Goal: Transaction & Acquisition: Book appointment/travel/reservation

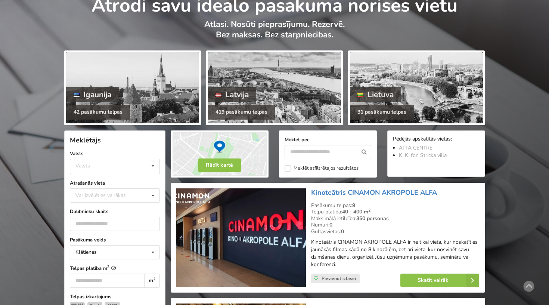
scroll to position [51, 0]
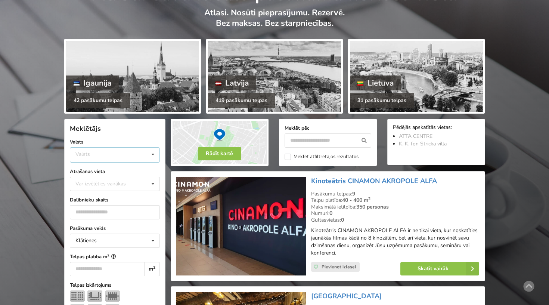
click at [142, 158] on div "Valsts Igaunija Latvija Lietuva" at bounding box center [115, 154] width 90 height 15
click at [123, 179] on div "Latvija" at bounding box center [114, 183] width 89 height 14
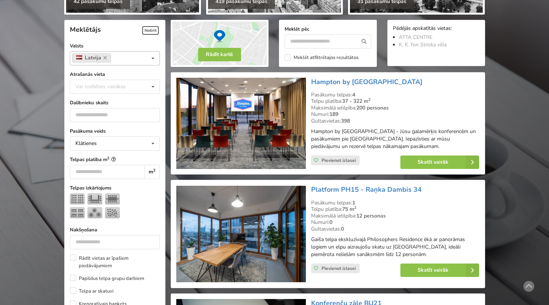
scroll to position [167, 0]
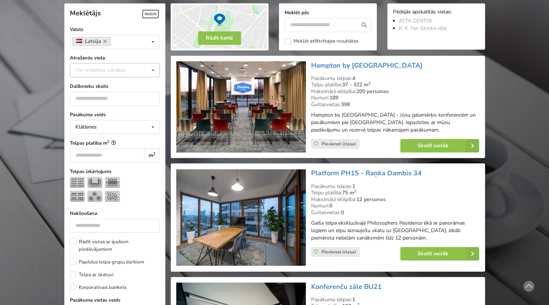
click at [130, 72] on div "Var izvēlēties vairākas" at bounding box center [108, 70] width 69 height 9
click at [82, 71] on input "******" at bounding box center [82, 70] width 15 height 6
type input "****"
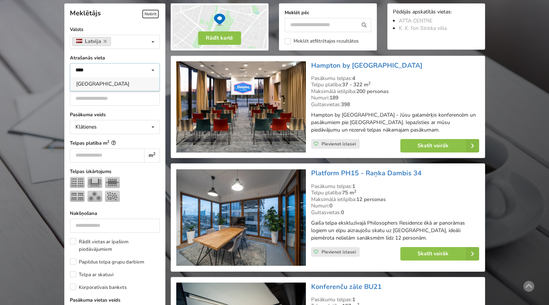
click at [79, 84] on div "[GEOGRAPHIC_DATA]" at bounding box center [114, 84] width 89 height 14
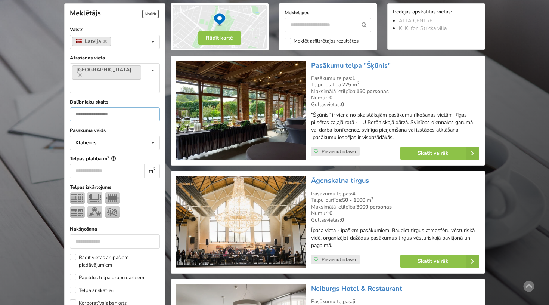
click at [122, 107] on input "number" at bounding box center [115, 114] width 90 height 14
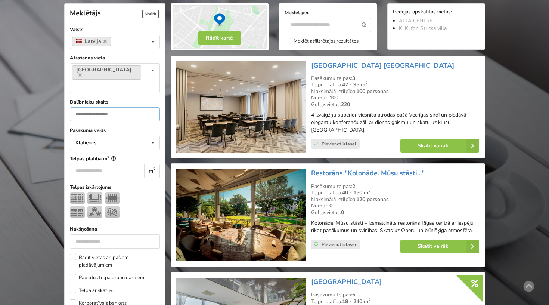
drag, startPoint x: 75, startPoint y: 98, endPoint x: 104, endPoint y: 97, distance: 29.1
click at [104, 107] on input "***" at bounding box center [115, 114] width 90 height 14
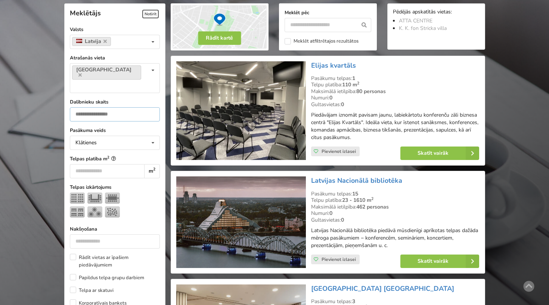
type input "*"
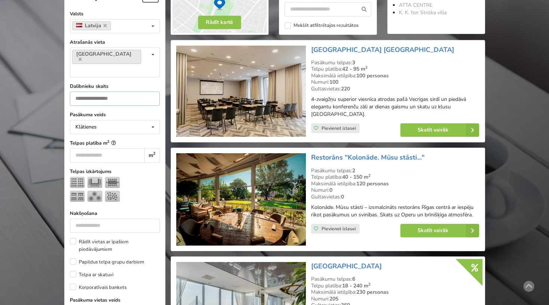
scroll to position [188, 0]
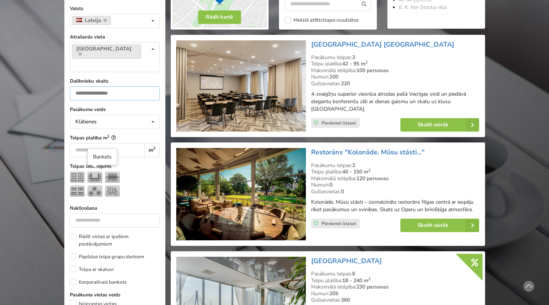
type input "***"
click at [97, 185] on img at bounding box center [94, 190] width 15 height 11
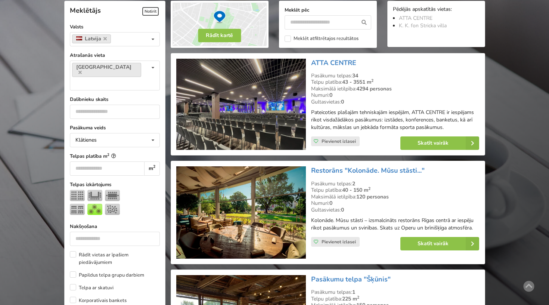
scroll to position [194, 0]
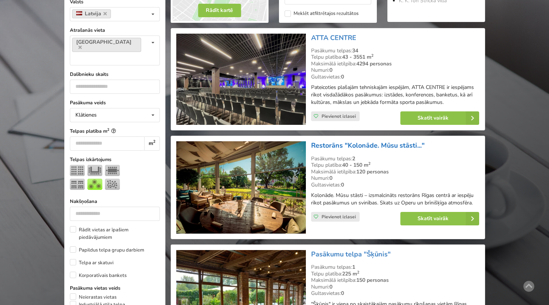
click at [374, 143] on link "Restorāns "Kolonāde. Mūsu stāsti..."" at bounding box center [367, 145] width 113 height 9
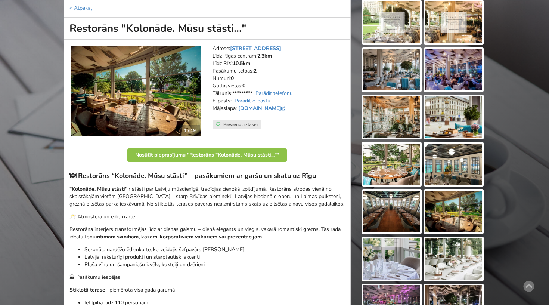
scroll to position [71, 0]
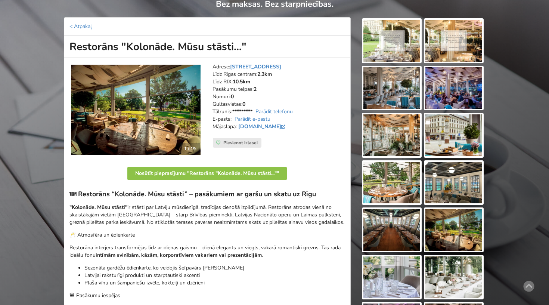
click at [391, 44] on img at bounding box center [391, 41] width 57 height 42
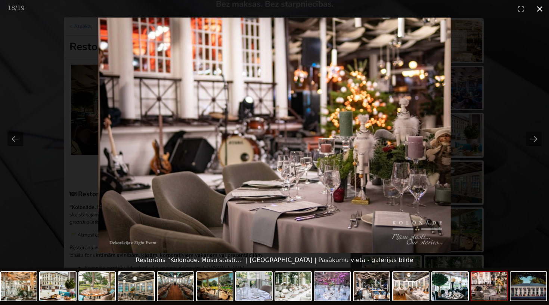
click at [541, 6] on button "Close gallery" at bounding box center [539, 9] width 19 height 18
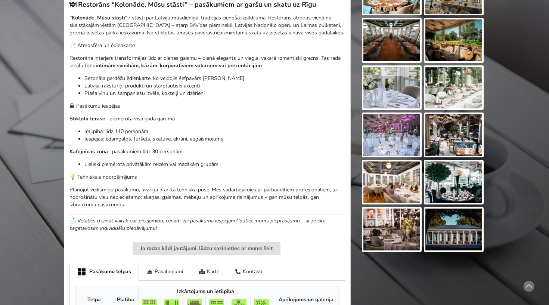
scroll to position [281, 0]
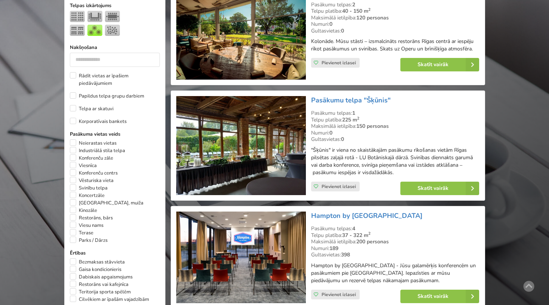
scroll to position [349, 0]
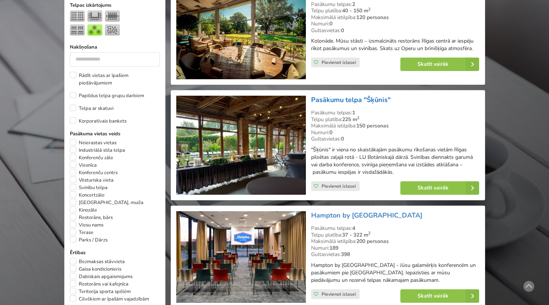
click at [337, 95] on link "Pasākumu telpa "Šķūnis"" at bounding box center [350, 99] width 79 height 9
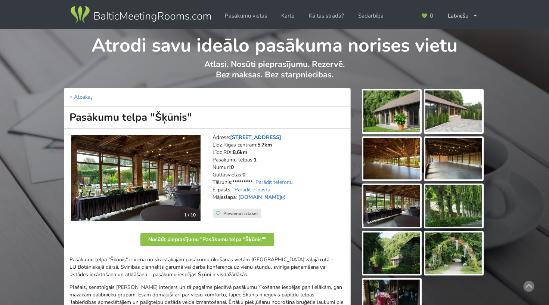
click at [265, 135] on link "Kandavas iela 2, Rīga" at bounding box center [255, 137] width 51 height 7
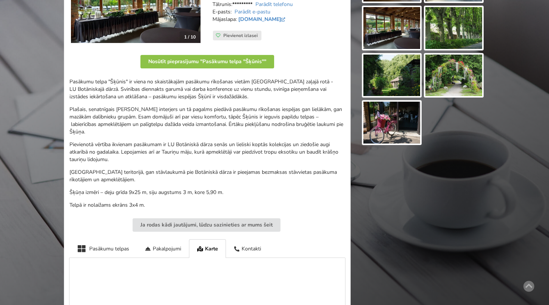
scroll to position [149, 0]
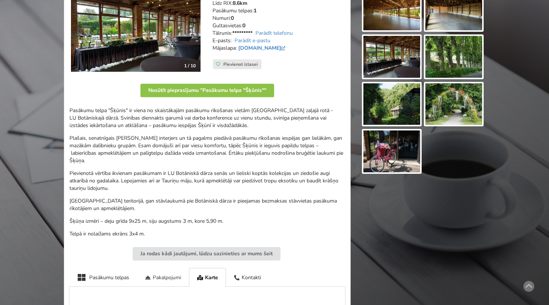
click at [170, 268] on div "Pakalpojumi" at bounding box center [163, 277] width 52 height 18
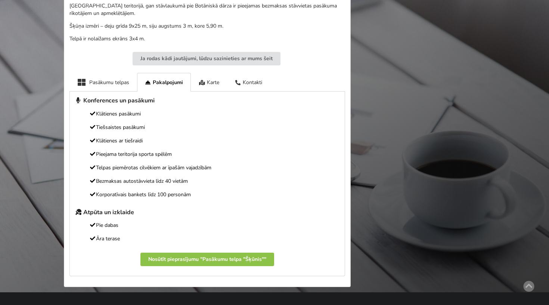
scroll to position [351, 0]
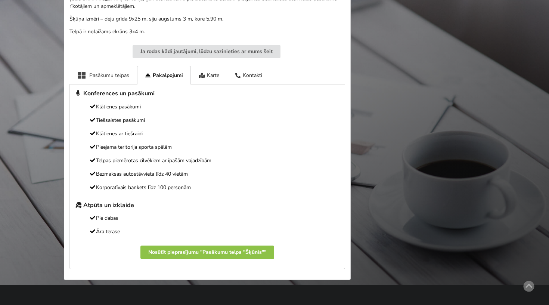
click at [124, 66] on div "Pasākumu telpas" at bounding box center [103, 75] width 68 height 18
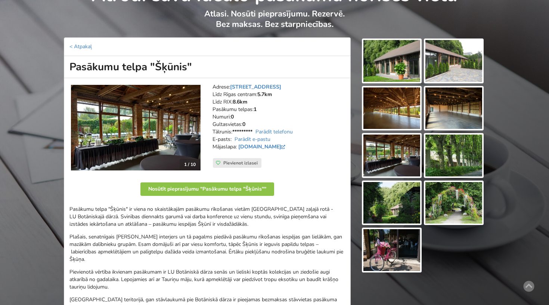
scroll to position [49, 0]
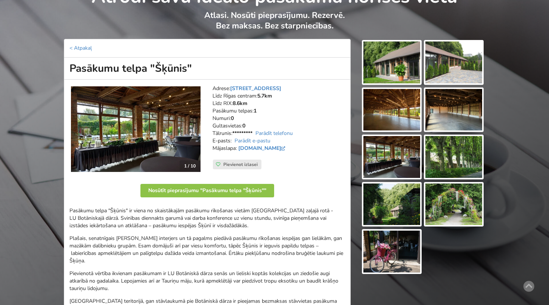
click at [382, 58] on img at bounding box center [391, 62] width 57 height 42
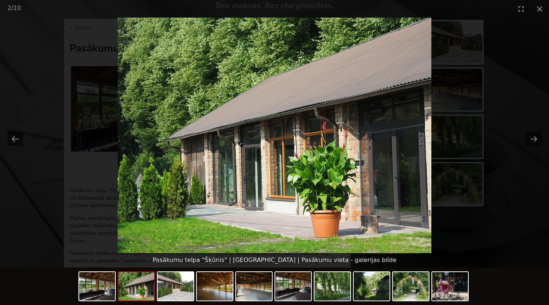
scroll to position [71, 0]
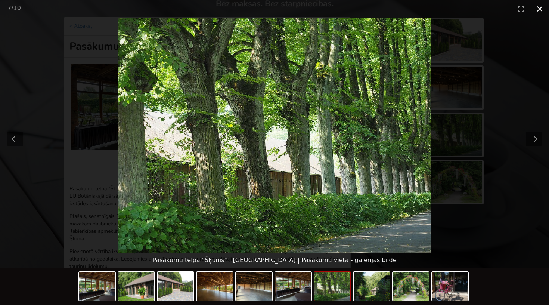
click at [537, 6] on button "Close gallery" at bounding box center [539, 9] width 19 height 18
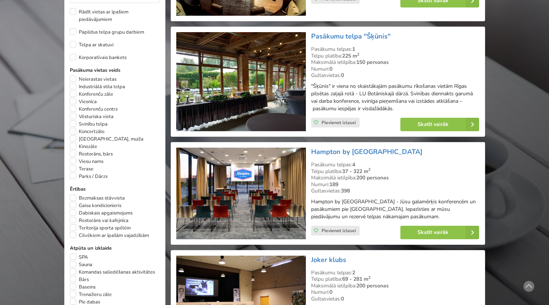
scroll to position [412, 0]
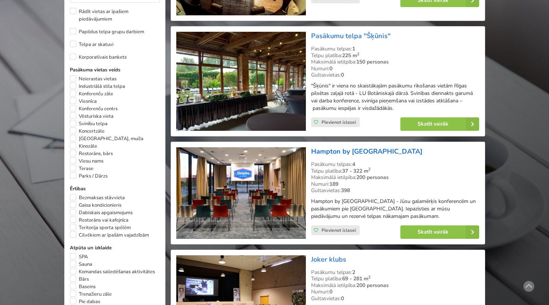
click at [347, 147] on link "Hampton by [GEOGRAPHIC_DATA]" at bounding box center [366, 151] width 111 height 9
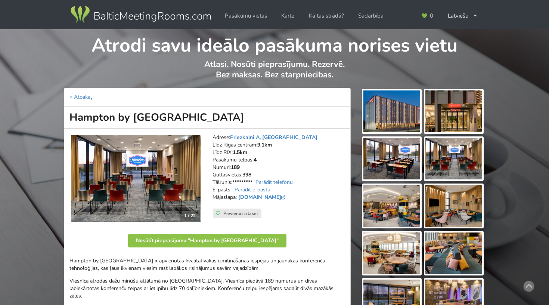
click at [396, 156] on img at bounding box center [391, 159] width 57 height 42
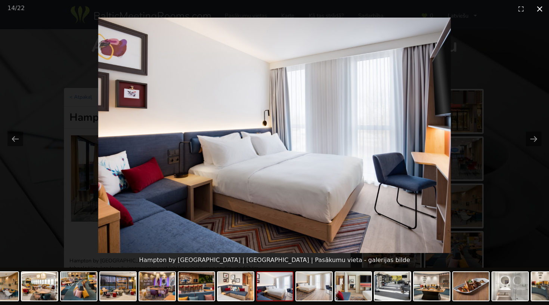
click at [541, 8] on button "Close gallery" at bounding box center [539, 9] width 19 height 18
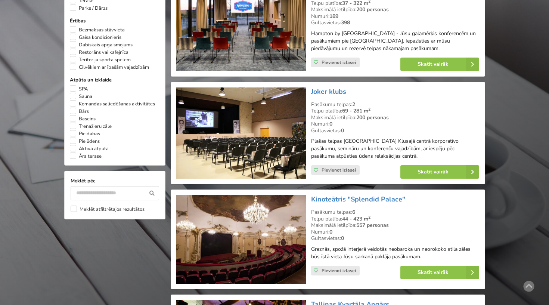
scroll to position [580, 0]
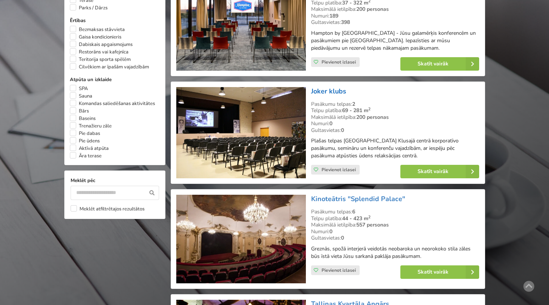
click at [322, 87] on link "Joker klubs" at bounding box center [328, 91] width 35 height 9
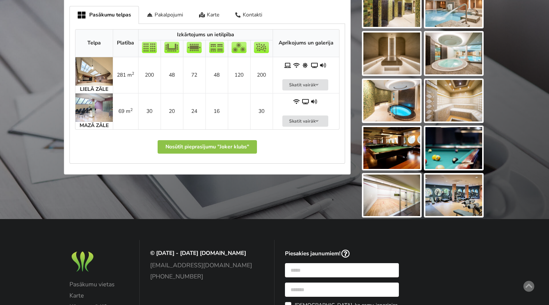
scroll to position [431, 0]
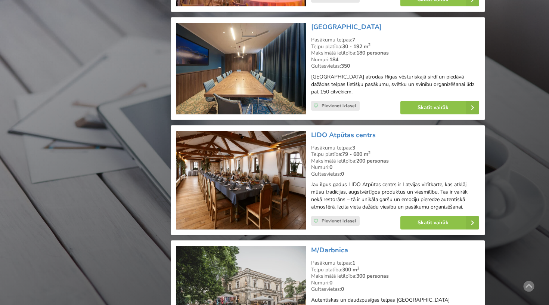
scroll to position [965, 0]
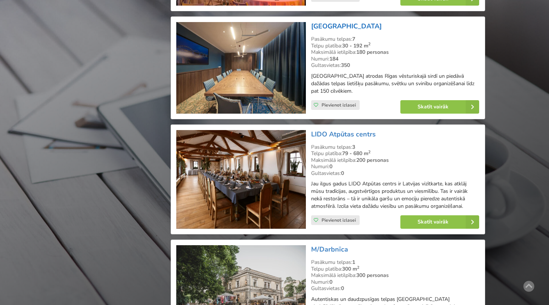
click at [346, 22] on link "[GEOGRAPHIC_DATA]" at bounding box center [346, 26] width 71 height 9
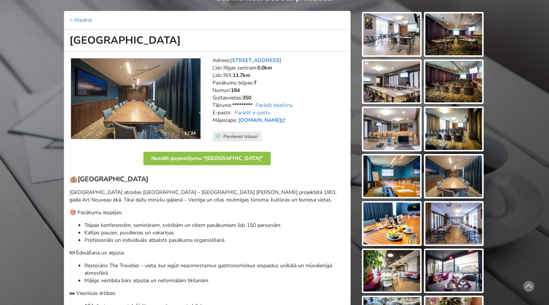
scroll to position [77, 0]
click at [391, 39] on img at bounding box center [391, 34] width 57 height 42
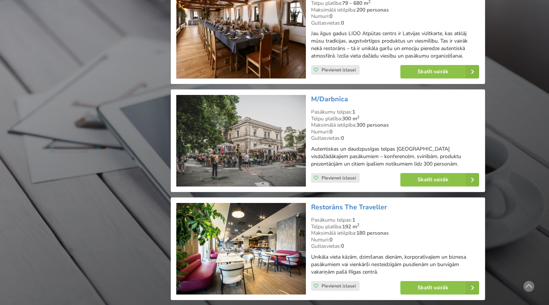
scroll to position [1116, 0]
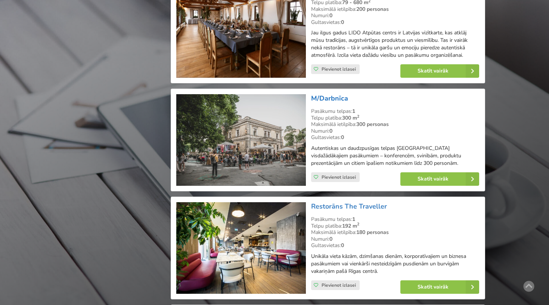
click at [337, 94] on link "M/Darbnīca" at bounding box center [329, 98] width 37 height 9
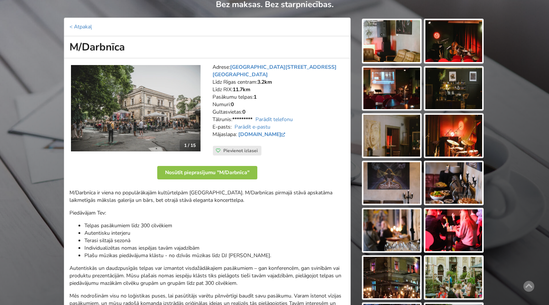
scroll to position [65, 0]
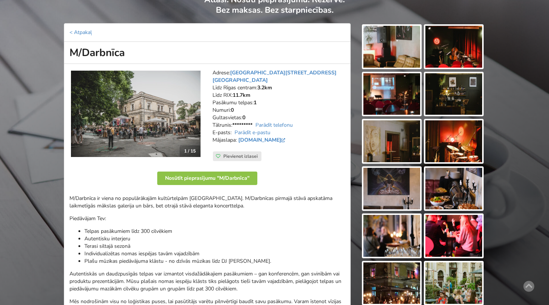
click at [394, 41] on img at bounding box center [391, 47] width 57 height 42
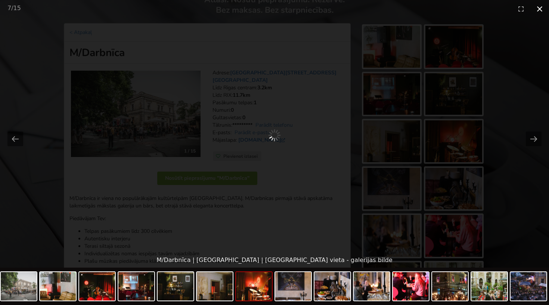
click at [538, 9] on button "Close gallery" at bounding box center [539, 9] width 19 height 18
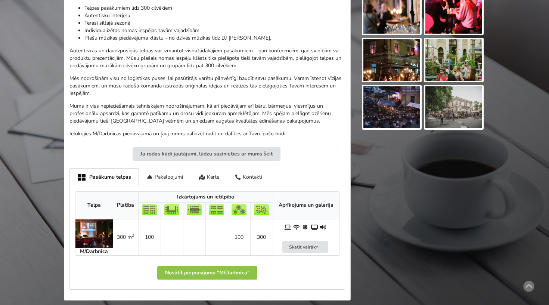
scroll to position [252, 0]
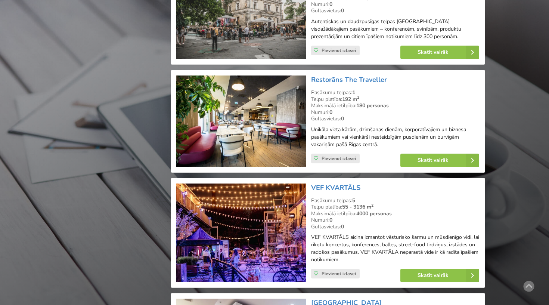
scroll to position [1246, 0]
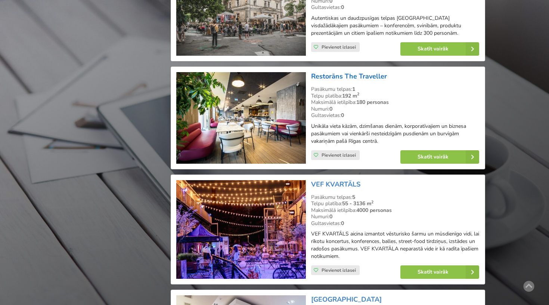
click at [363, 72] on link "Restorāns The Traveller" at bounding box center [349, 76] width 76 height 9
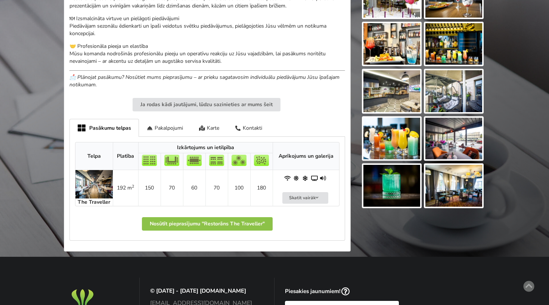
scroll to position [414, 0]
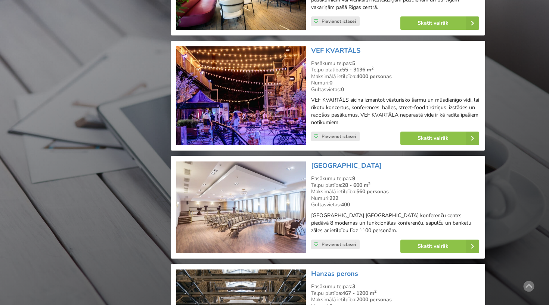
scroll to position [1381, 0]
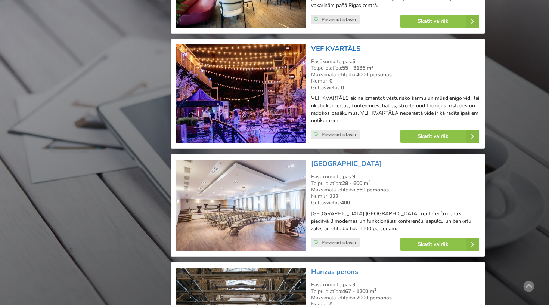
click at [330, 44] on link "VEF KVARTĀLS" at bounding box center [335, 48] width 49 height 9
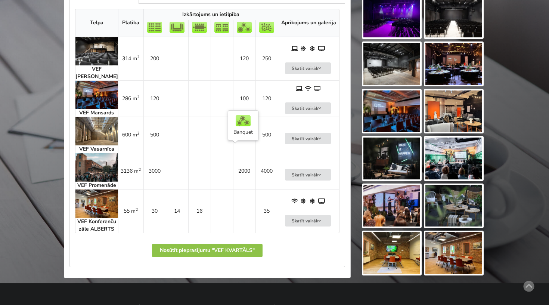
scroll to position [416, 0]
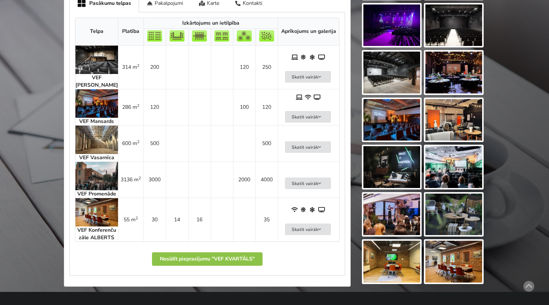
click at [107, 100] on img at bounding box center [96, 103] width 43 height 28
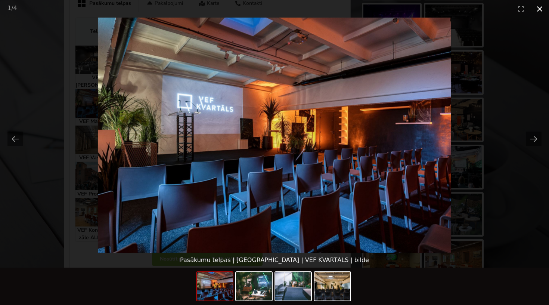
click at [543, 9] on button "Close gallery" at bounding box center [539, 9] width 19 height 18
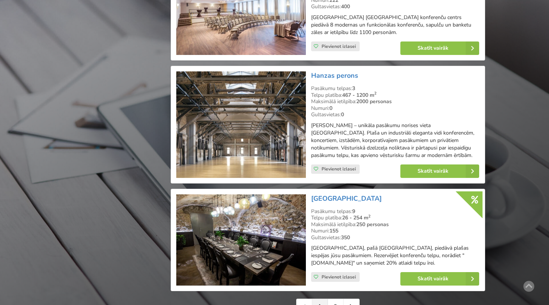
scroll to position [1578, 0]
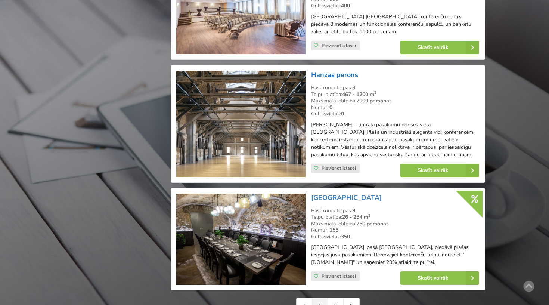
click at [320, 70] on link "Hanzas perons" at bounding box center [334, 74] width 47 height 9
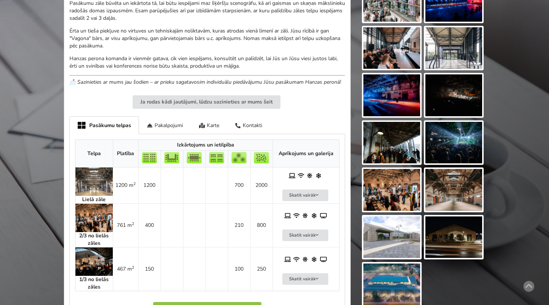
scroll to position [325, 0]
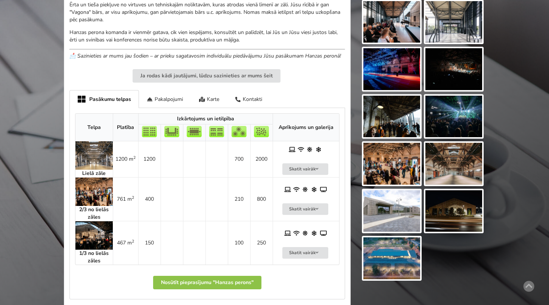
click at [97, 249] on strong "1/3 no lielās zāles" at bounding box center [93, 256] width 29 height 15
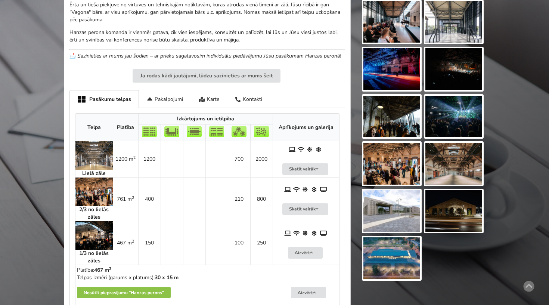
click at [99, 222] on img at bounding box center [93, 235] width 37 height 28
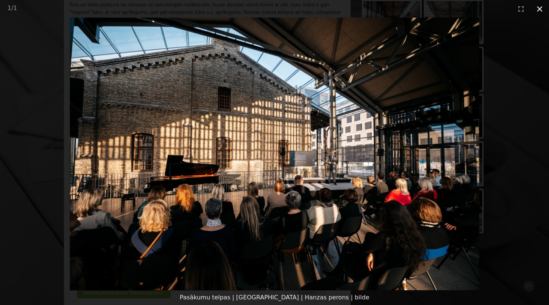
click at [542, 12] on button "Close gallery" at bounding box center [539, 9] width 19 height 18
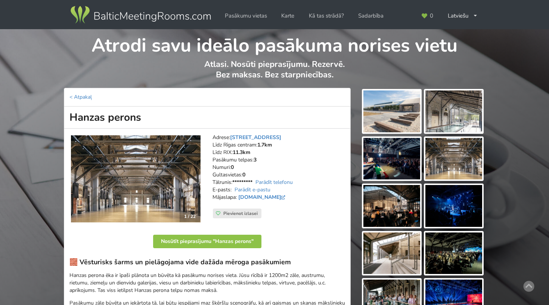
scroll to position [0, 0]
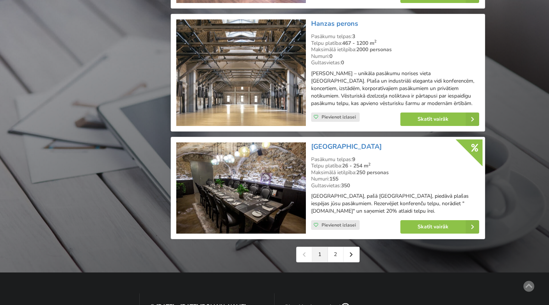
scroll to position [1632, 0]
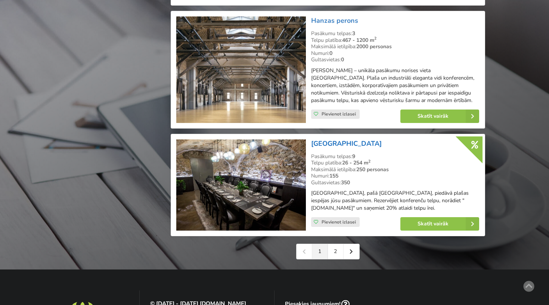
click at [371, 139] on link "[GEOGRAPHIC_DATA]" at bounding box center [346, 143] width 71 height 9
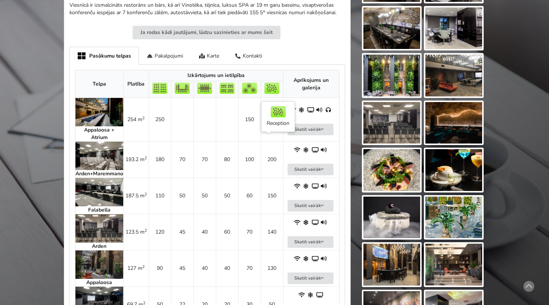
scroll to position [393, 0]
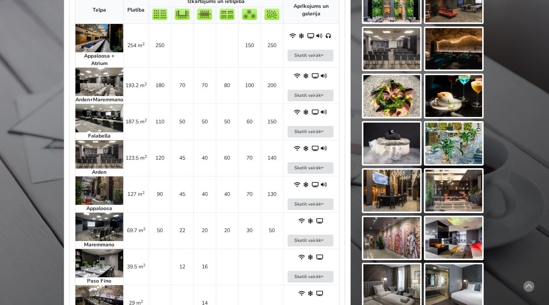
click at [90, 186] on img at bounding box center [99, 190] width 48 height 28
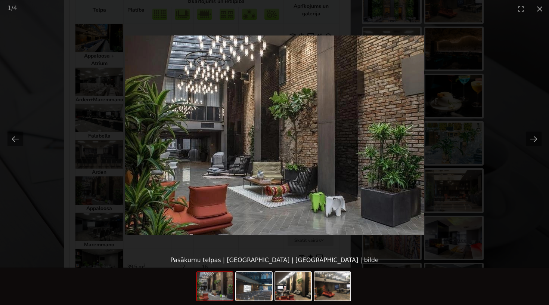
scroll to position [0, 0]
click at [334, 123] on picture at bounding box center [274, 135] width 549 height 235
click at [477, 146] on picture at bounding box center [274, 135] width 549 height 235
click at [530, 137] on button "Next slide" at bounding box center [533, 138] width 16 height 15
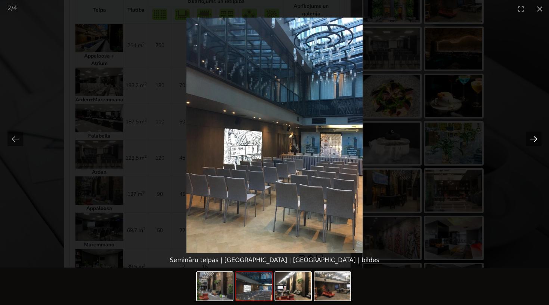
click at [530, 138] on button "Next slide" at bounding box center [533, 138] width 16 height 15
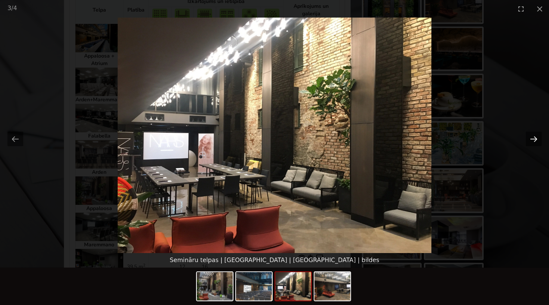
click at [530, 138] on button "Next slide" at bounding box center [533, 138] width 16 height 15
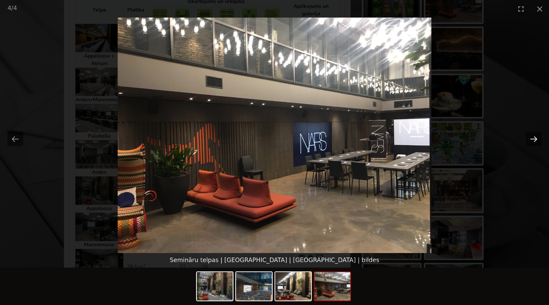
click at [530, 138] on button "Next slide" at bounding box center [533, 138] width 16 height 15
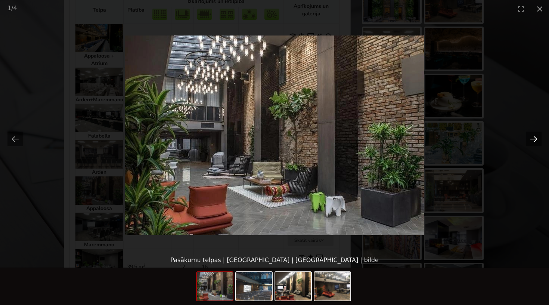
click at [530, 138] on button "Next slide" at bounding box center [533, 138] width 16 height 15
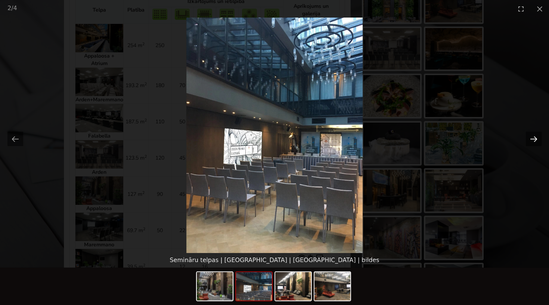
click at [530, 138] on button "Next slide" at bounding box center [533, 138] width 16 height 15
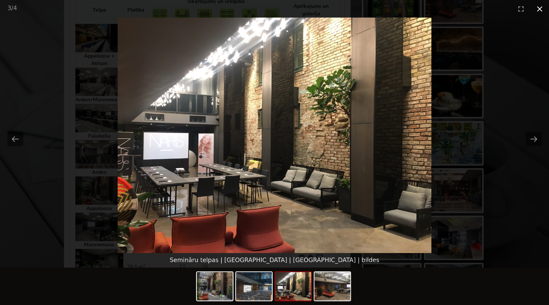
click at [543, 4] on button "Close gallery" at bounding box center [539, 9] width 19 height 18
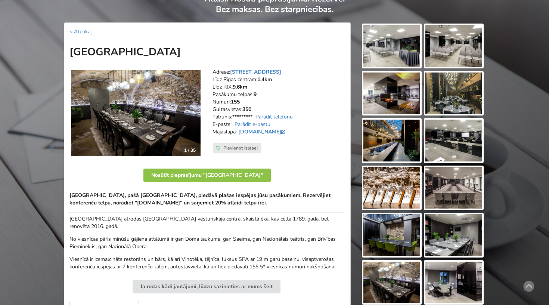
scroll to position [65, 0]
click at [460, 98] on img at bounding box center [453, 93] width 57 height 42
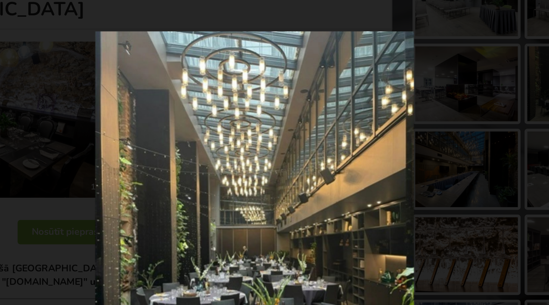
scroll to position [37, 0]
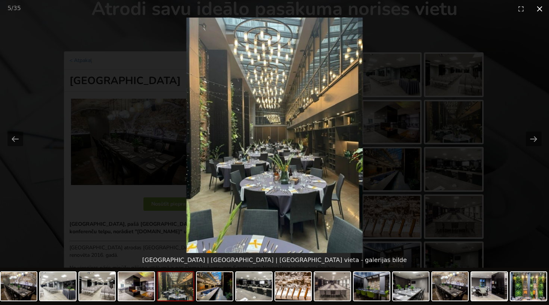
click at [541, 9] on button "Close gallery" at bounding box center [539, 9] width 19 height 18
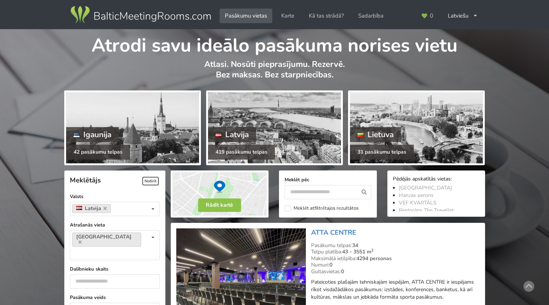
scroll to position [1632, 0]
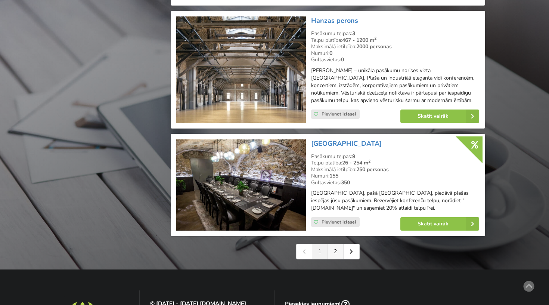
click at [336, 244] on link "2" at bounding box center [336, 251] width 16 height 15
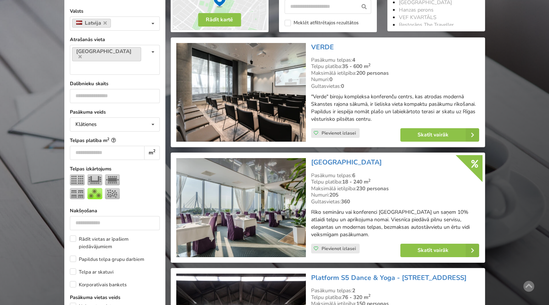
scroll to position [193, 0]
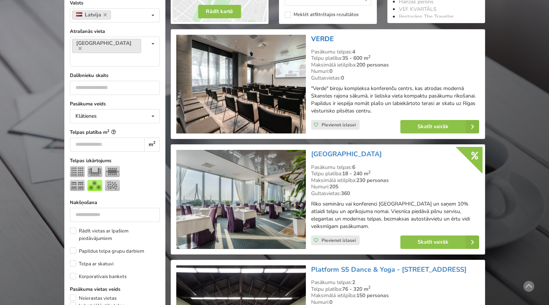
click at [326, 38] on link "VERDE" at bounding box center [322, 38] width 23 height 9
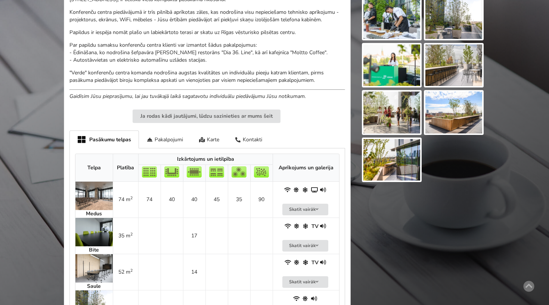
scroll to position [406, 0]
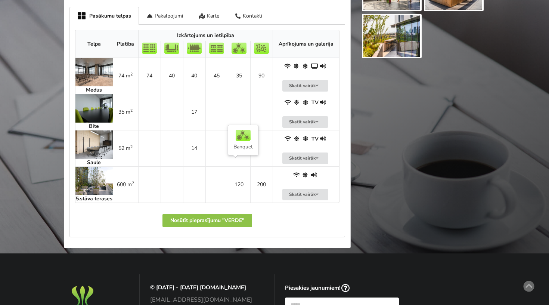
click at [232, 180] on td "120" at bounding box center [239, 184] width 22 height 36
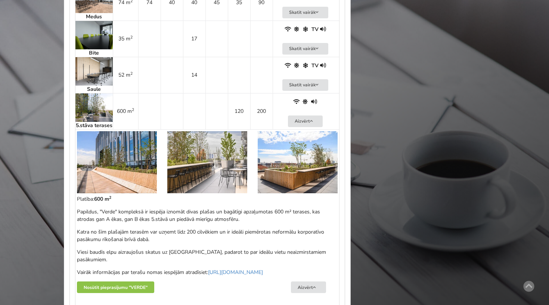
scroll to position [483, 0]
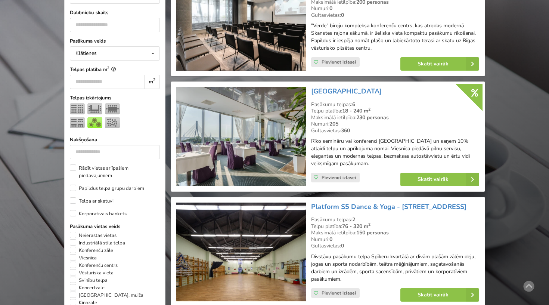
scroll to position [261, 0]
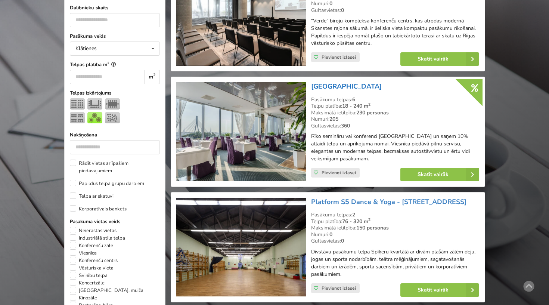
click at [341, 84] on link "Riga Islande Hotel" at bounding box center [346, 86] width 71 height 9
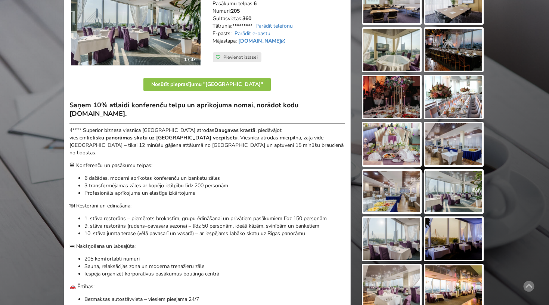
scroll to position [157, 0]
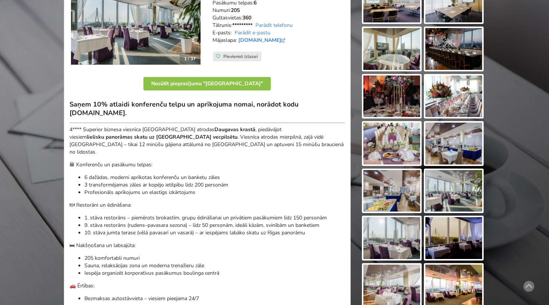
click at [396, 143] on img at bounding box center [391, 143] width 57 height 42
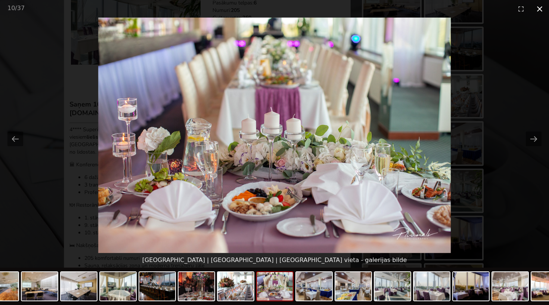
click at [538, 11] on button "Close gallery" at bounding box center [539, 9] width 19 height 18
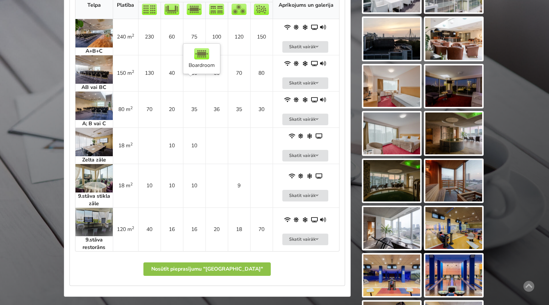
scroll to position [547, 0]
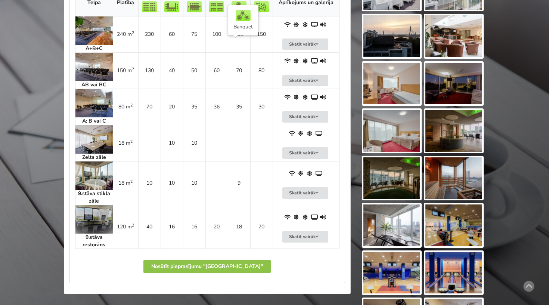
click at [240, 58] on td "70" at bounding box center [239, 70] width 22 height 36
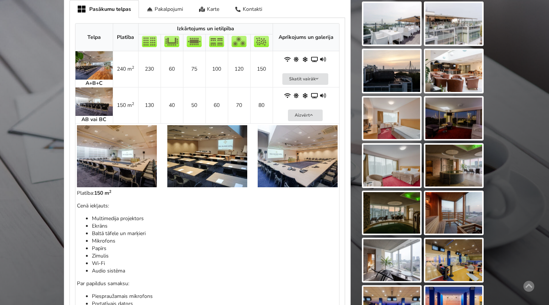
scroll to position [511, 0]
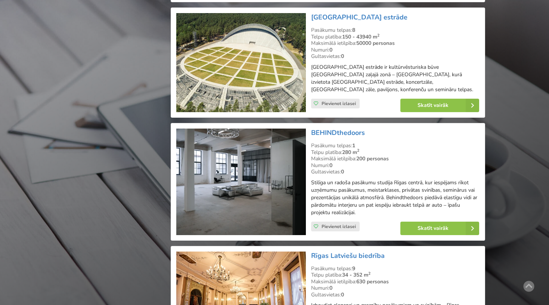
scroll to position [1090, 0]
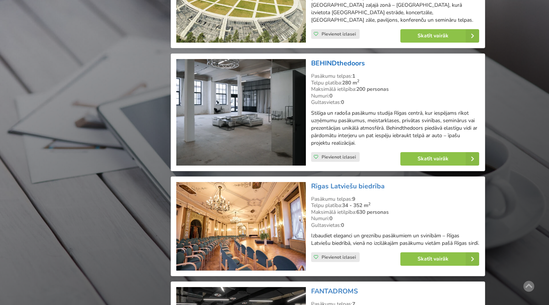
click at [346, 59] on link "BEHINDthedoors" at bounding box center [338, 63] width 54 height 9
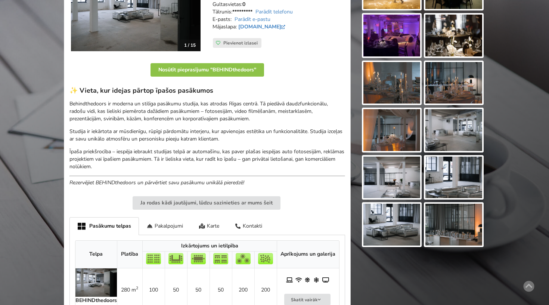
scroll to position [123, 0]
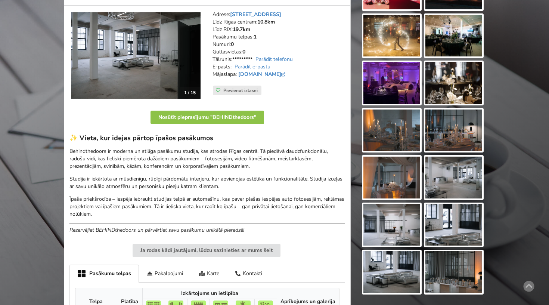
click at [211, 272] on div "Karte" at bounding box center [209, 273] width 36 height 18
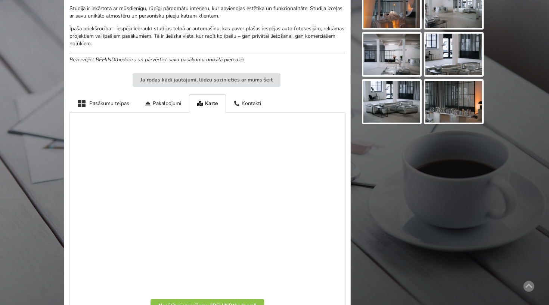
scroll to position [367, 0]
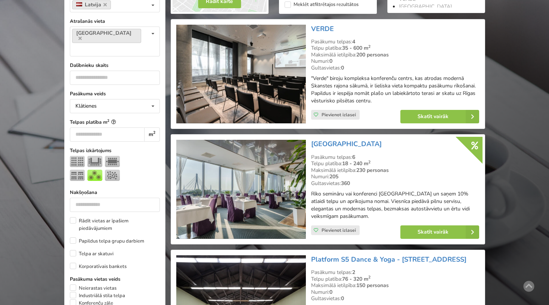
scroll to position [207, 0]
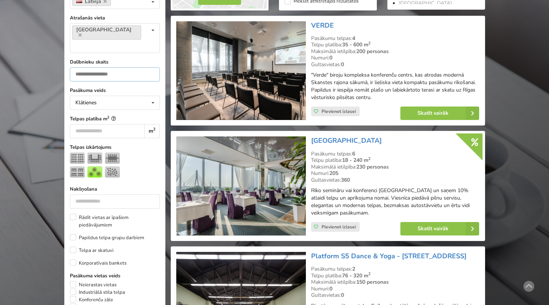
click at [131, 67] on input "***" at bounding box center [115, 74] width 90 height 14
click at [81, 67] on input "***" at bounding box center [115, 74] width 90 height 14
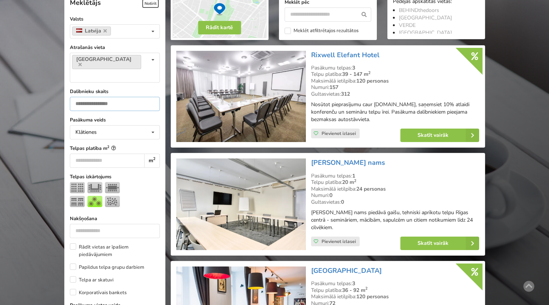
scroll to position [167, 0]
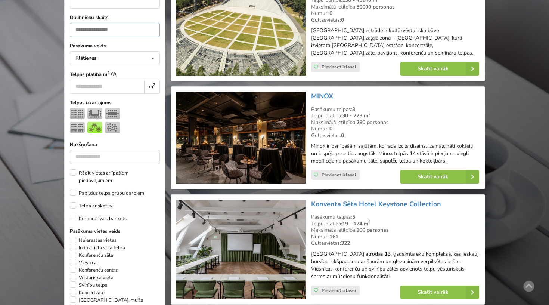
scroll to position [237, 0]
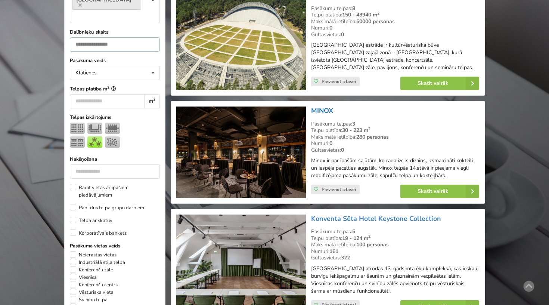
type input "**"
click at [325, 106] on link "MINOX" at bounding box center [322, 110] width 22 height 9
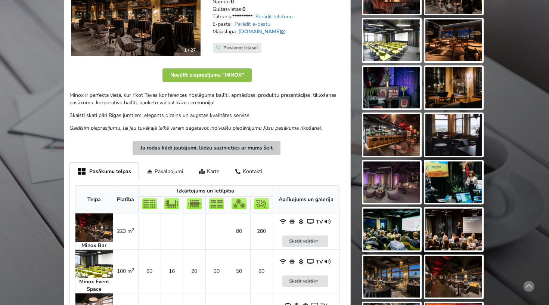
scroll to position [176, 0]
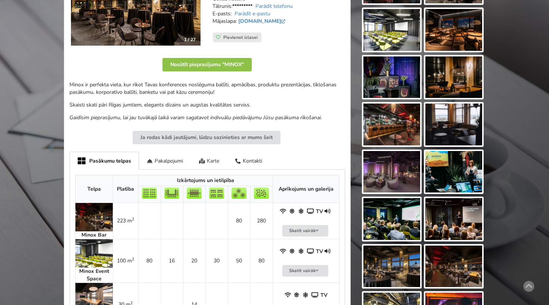
click at [221, 156] on div "Karte" at bounding box center [209, 161] width 36 height 18
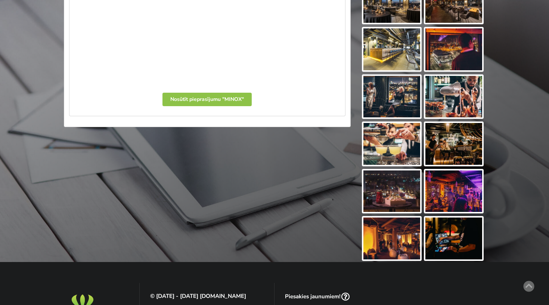
scroll to position [448, 0]
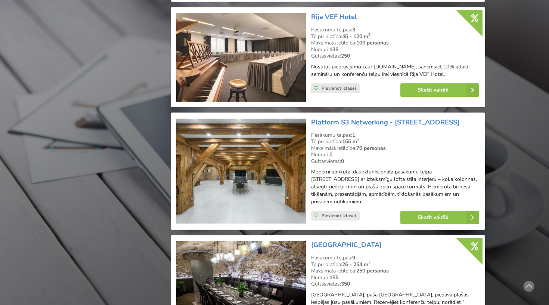
scroll to position [1127, 0]
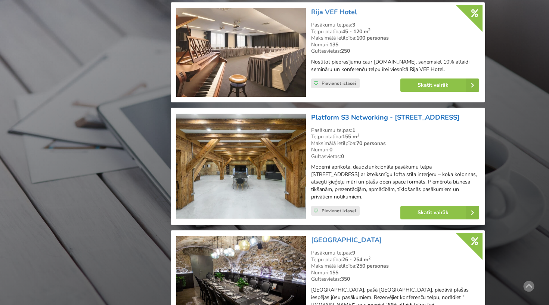
click at [356, 113] on link "Platform S3 Networking - [STREET_ADDRESS]" at bounding box center [385, 117] width 148 height 9
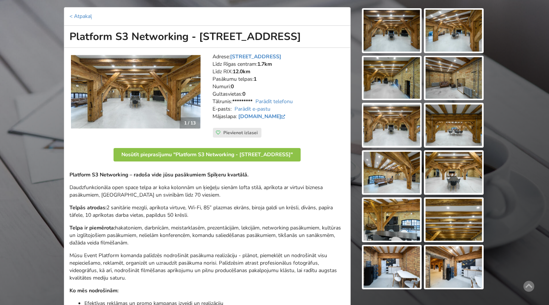
scroll to position [140, 0]
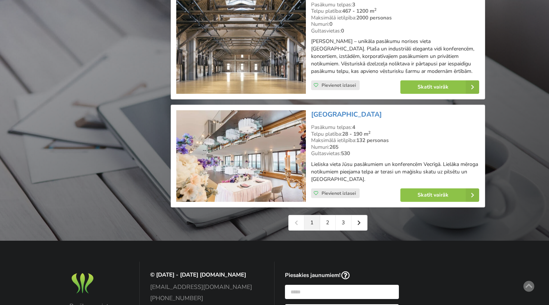
scroll to position [1697, 0]
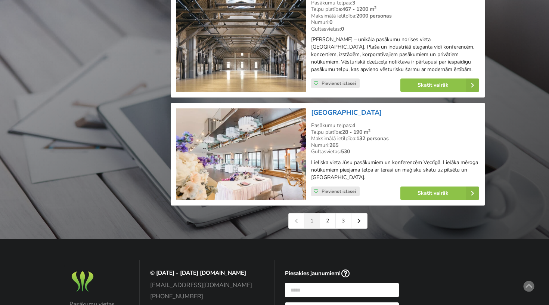
click at [365, 108] on link "[GEOGRAPHIC_DATA]" at bounding box center [346, 112] width 71 height 9
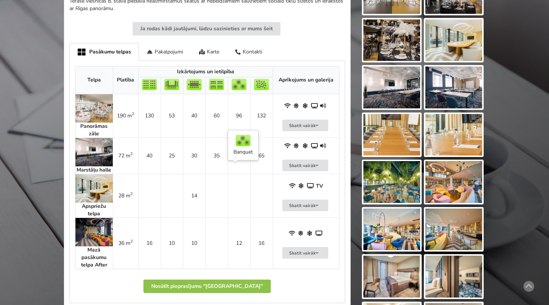
scroll to position [312, 0]
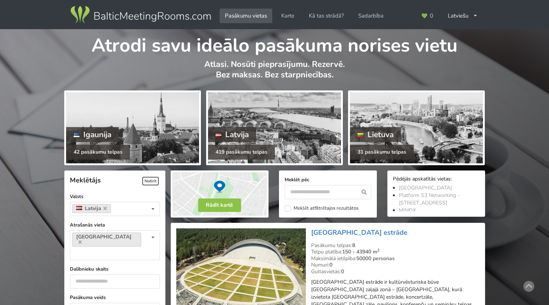
scroll to position [1697, 0]
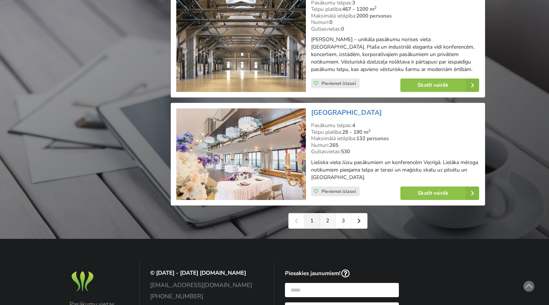
click at [325, 213] on link "2" at bounding box center [328, 220] width 16 height 15
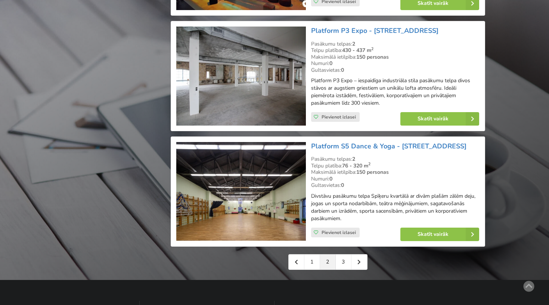
scroll to position [1640, 0]
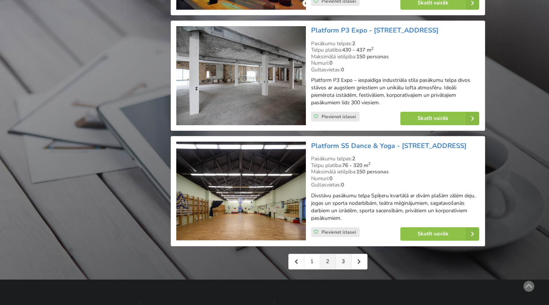
click at [340, 254] on link "3" at bounding box center [343, 261] width 16 height 15
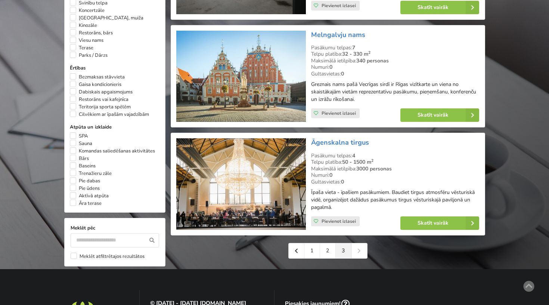
scroll to position [533, 0]
